Goal: Information Seeking & Learning: Learn about a topic

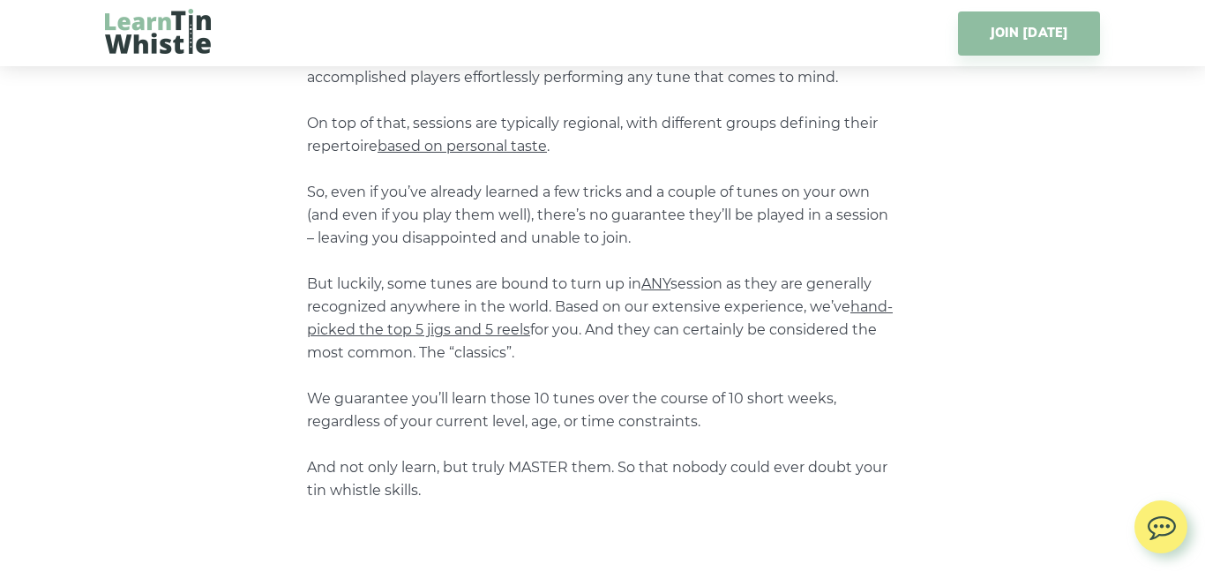
scroll to position [2196, 0]
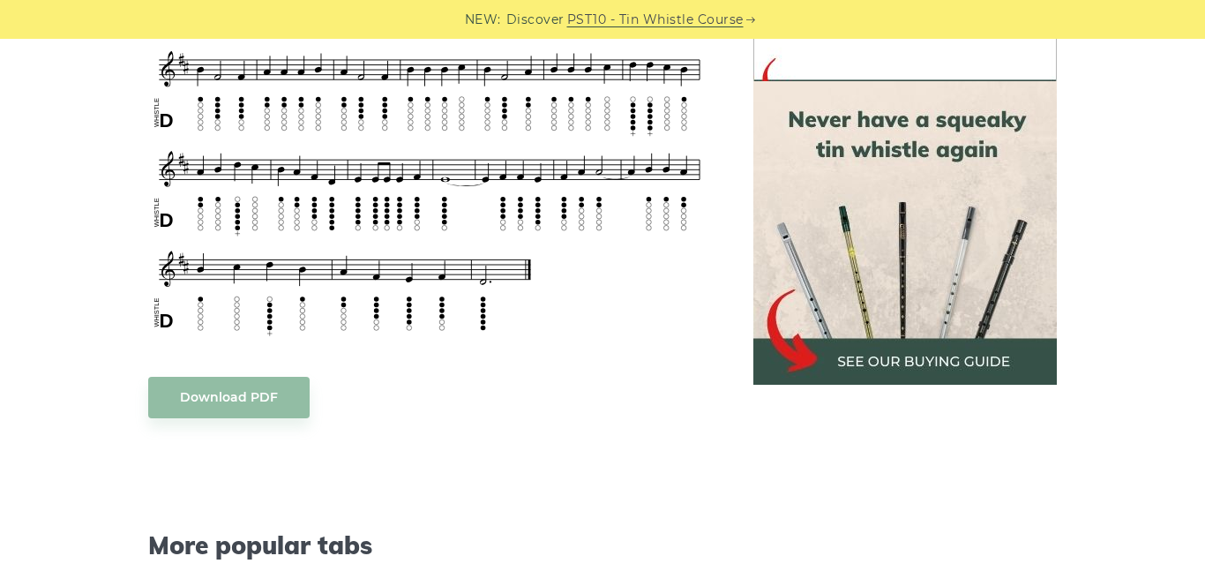
scroll to position [645, 0]
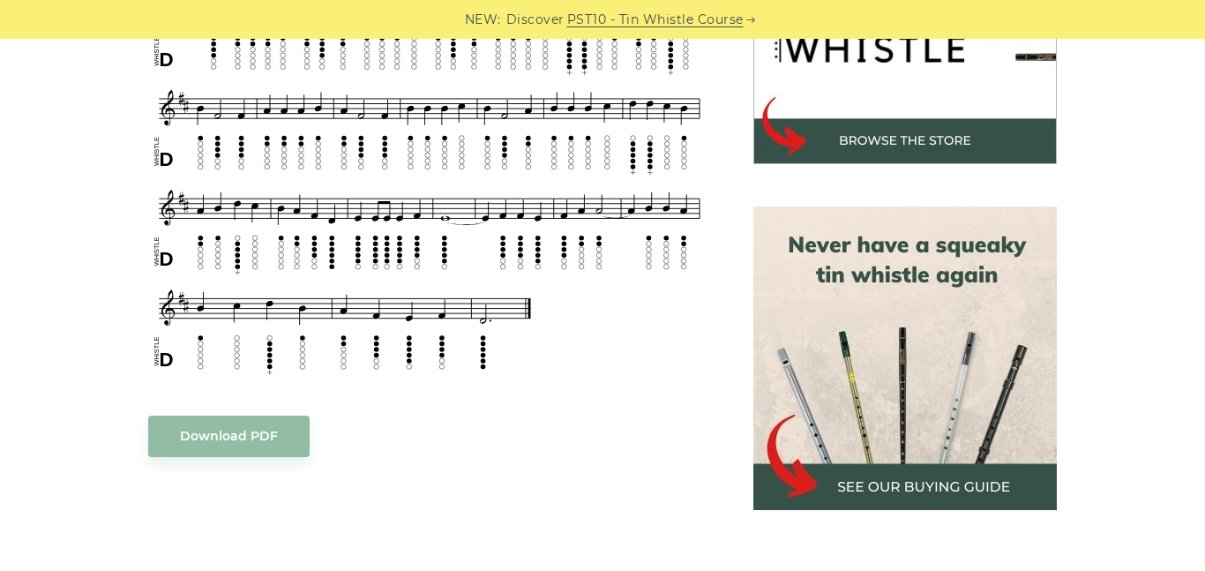
click at [376, 194] on img at bounding box center [429, 158] width 563 height 441
click at [450, 235] on img at bounding box center [429, 158] width 563 height 441
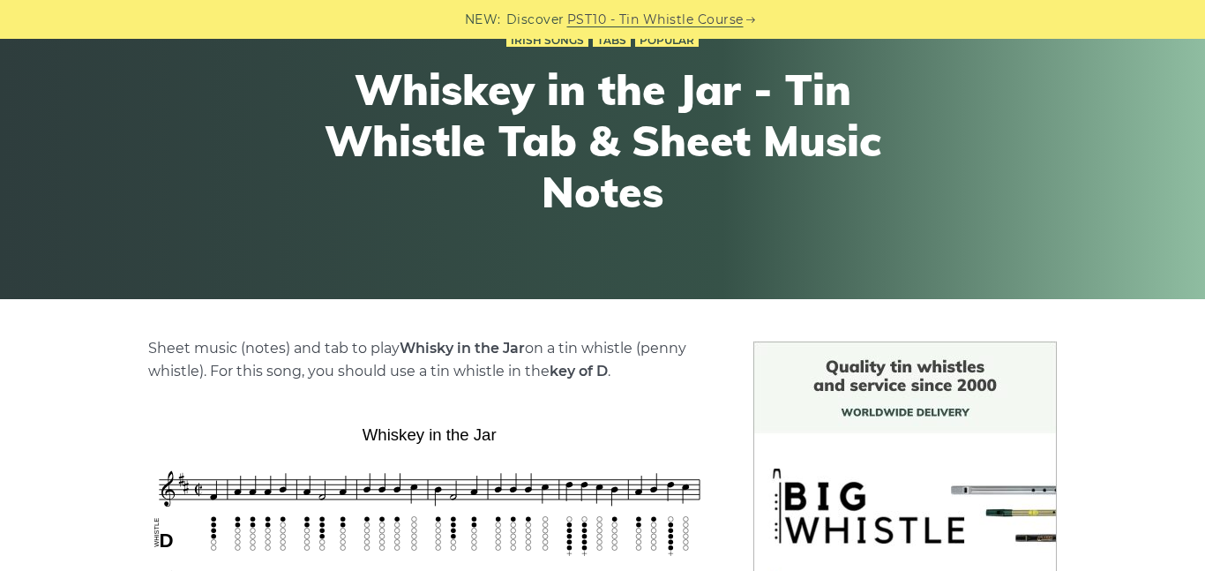
scroll to position [0, 0]
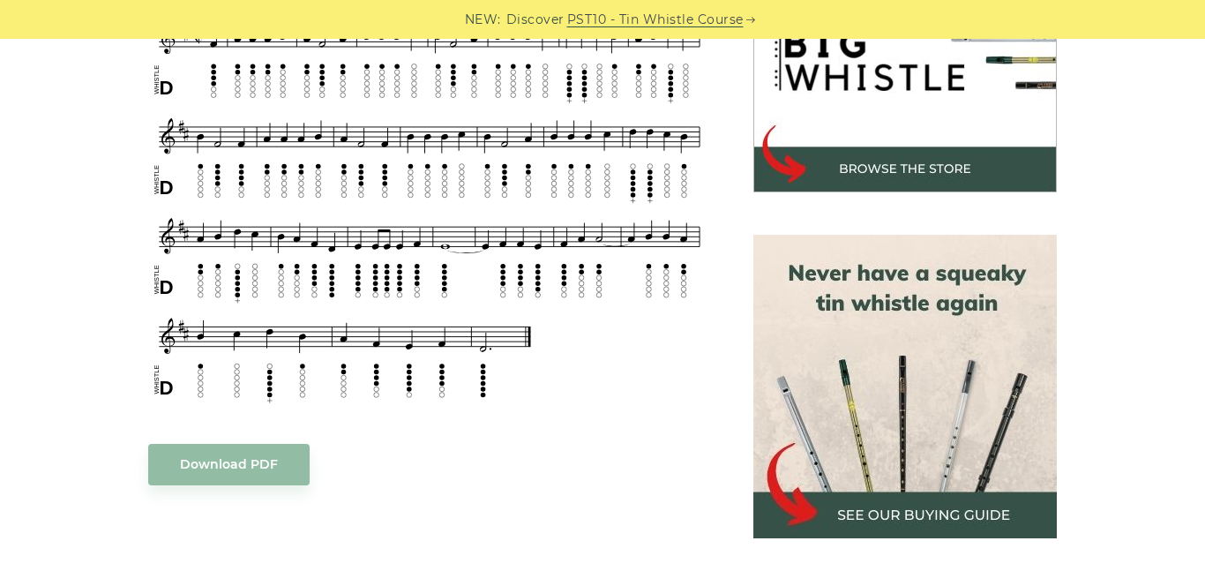
scroll to position [615, 0]
